Goal: Use online tool/utility

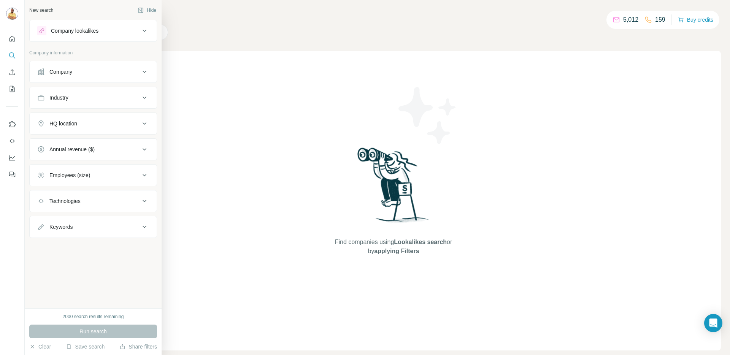
click at [58, 78] on button "Company" at bounding box center [93, 72] width 127 height 18
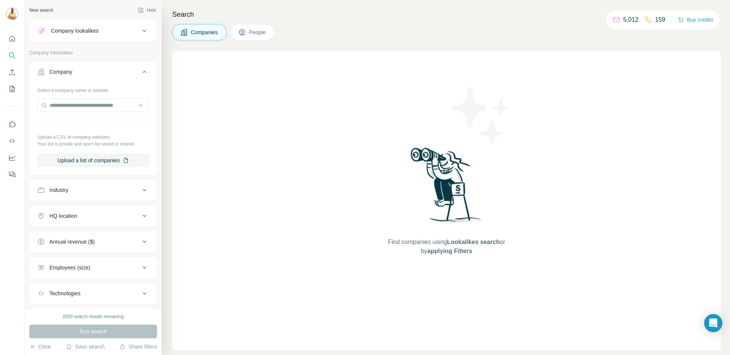
click at [68, 328] on div "Run search" at bounding box center [93, 332] width 128 height 14
click at [75, 105] on input "text" at bounding box center [93, 105] width 112 height 14
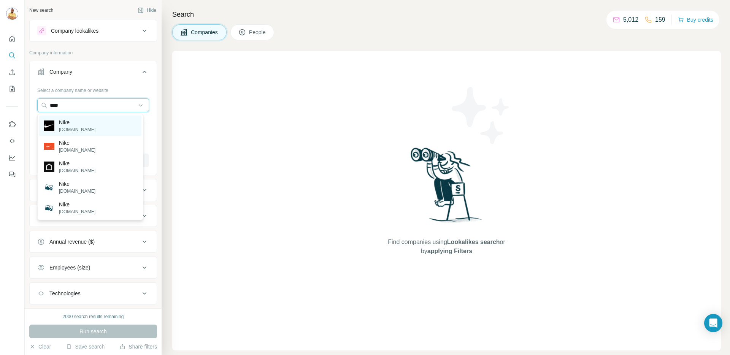
type input "****"
click at [81, 122] on div "Nike [DOMAIN_NAME]" at bounding box center [90, 126] width 102 height 21
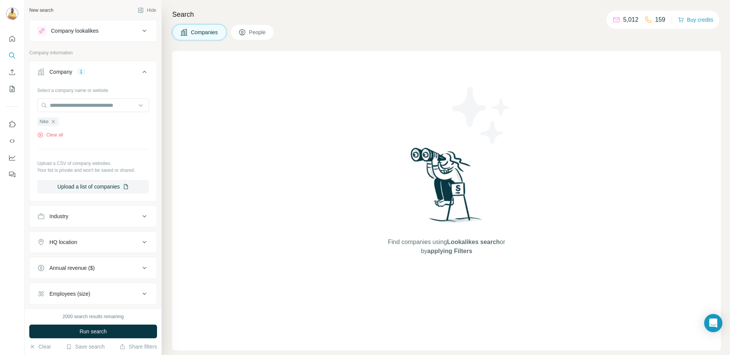
click at [66, 327] on button "Run search" at bounding box center [93, 332] width 128 height 14
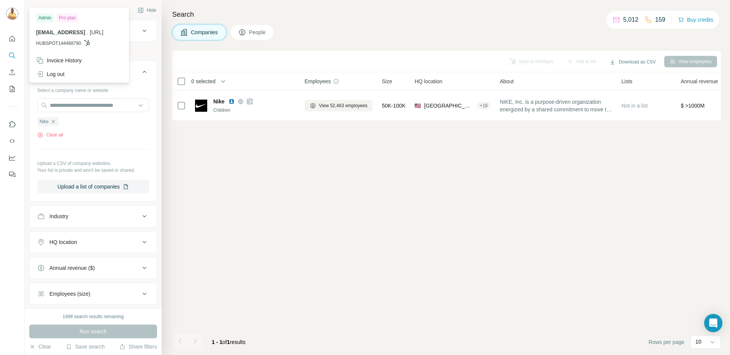
click at [9, 11] on img at bounding box center [12, 14] width 12 height 12
click at [10, 39] on icon "Quick start" at bounding box center [12, 39] width 8 height 8
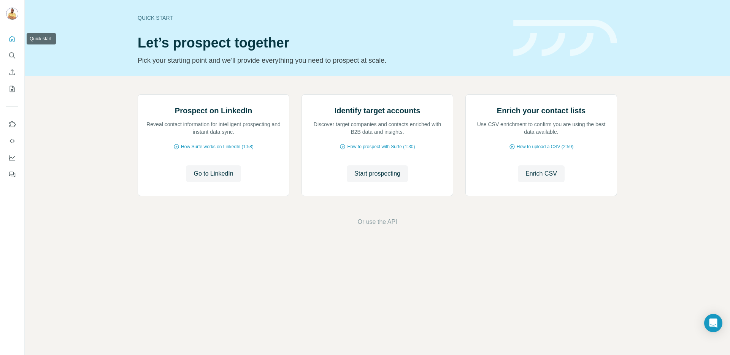
click at [10, 39] on icon "Quick start" at bounding box center [12, 39] width 8 height 8
